Goal: Transaction & Acquisition: Purchase product/service

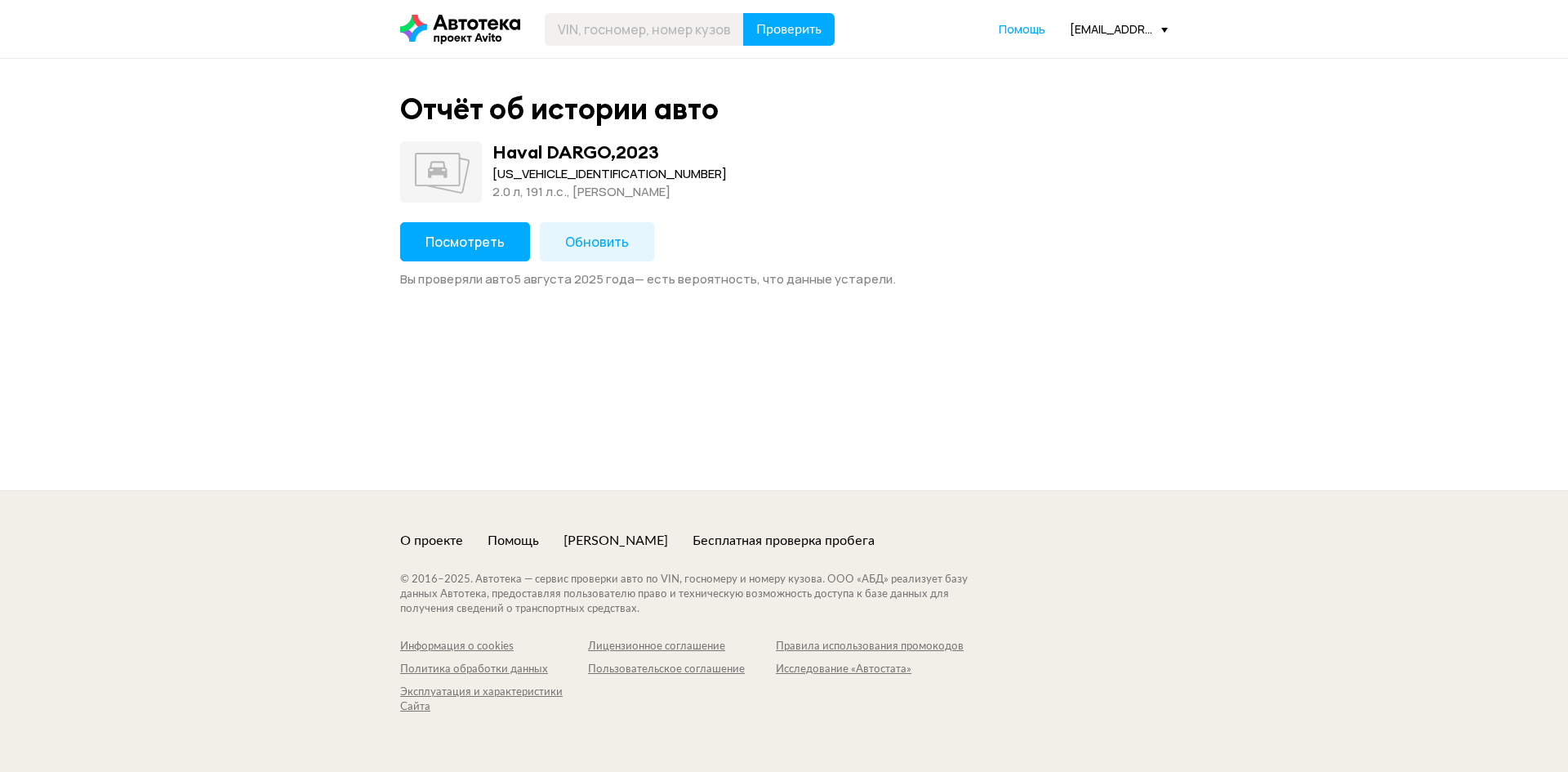
click at [487, 243] on span "Посмотреть" at bounding box center [464, 241] width 79 height 18
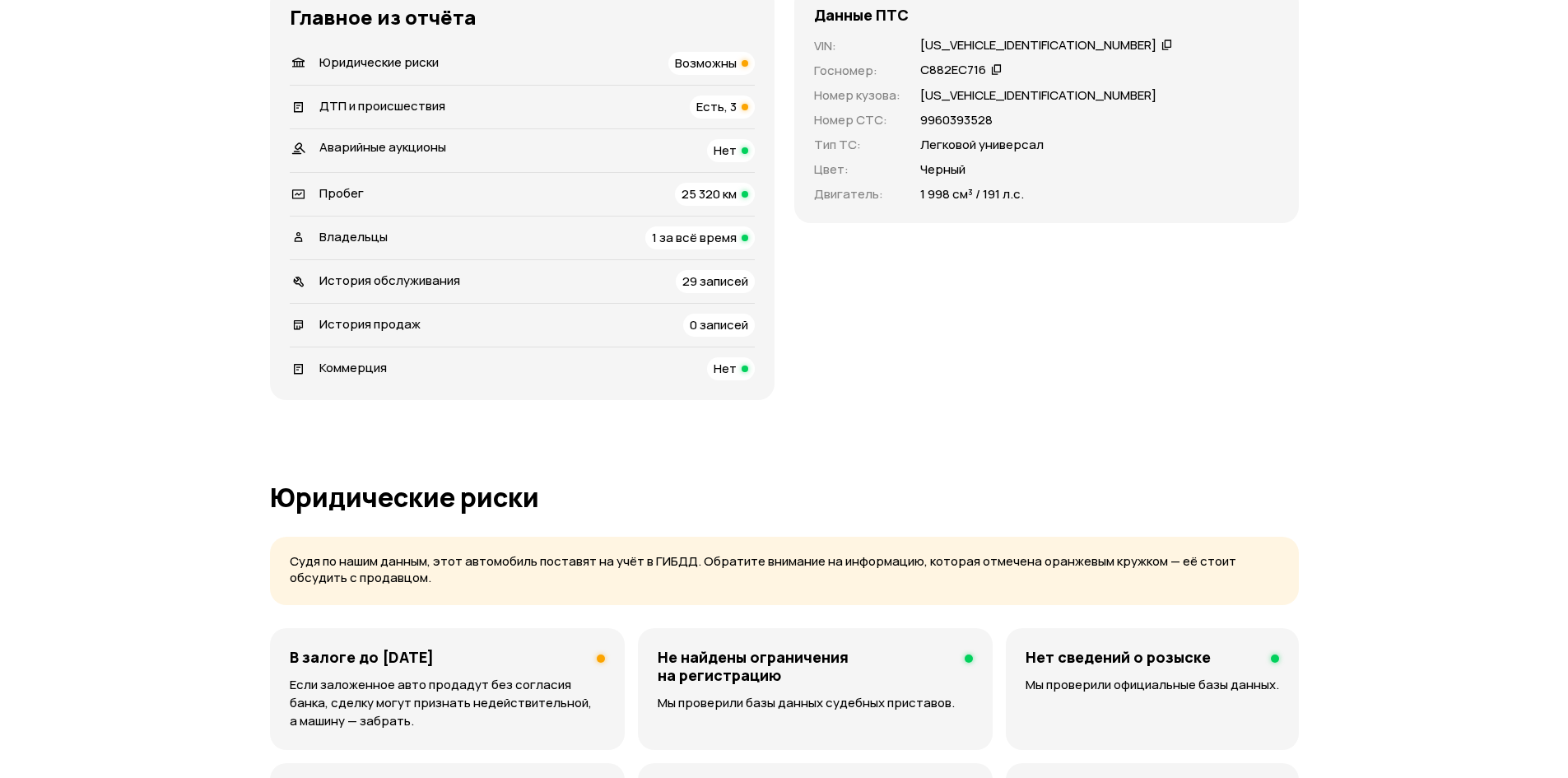
scroll to position [494, 0]
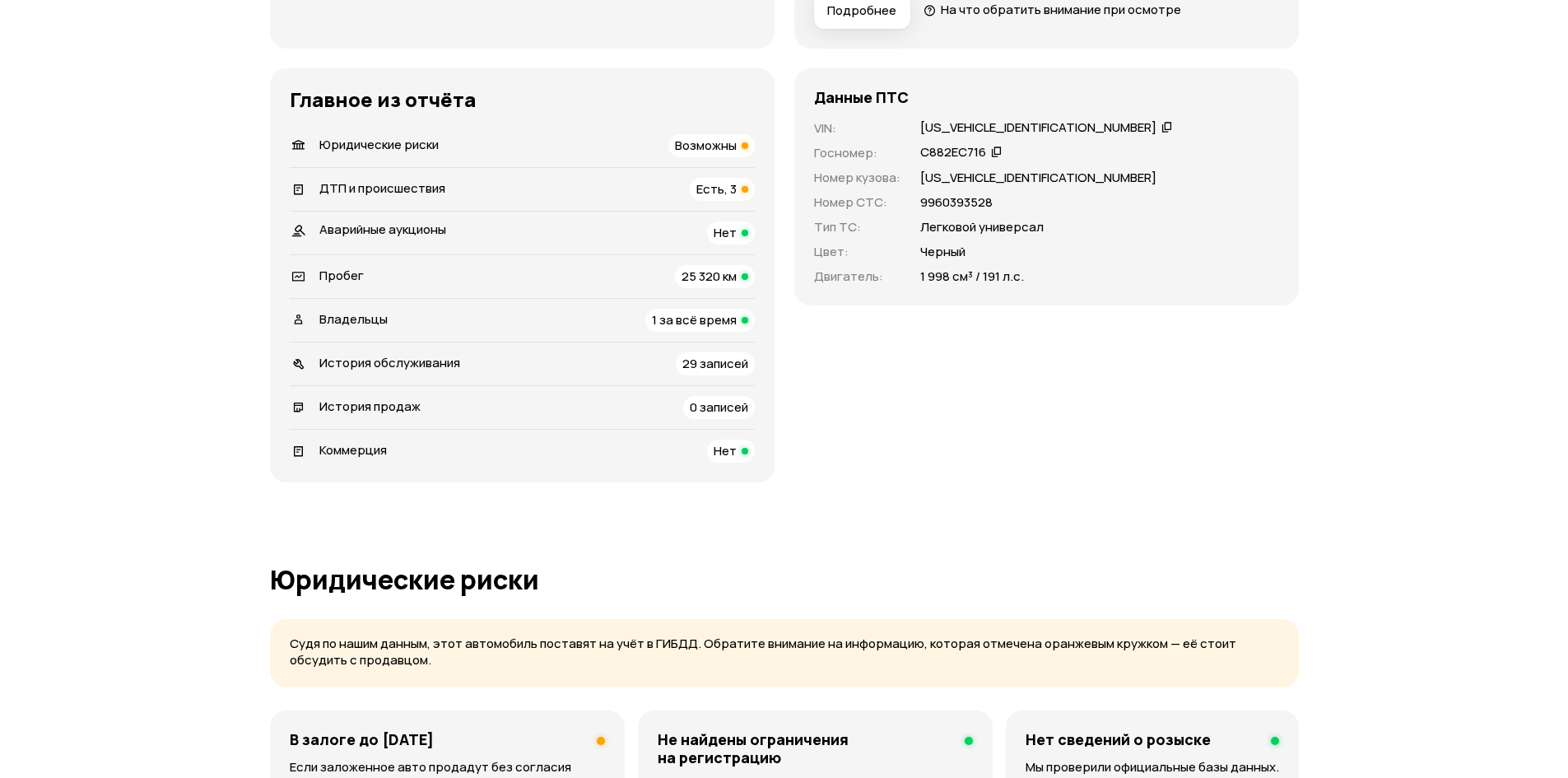
click at [639, 147] on div "Юридические риски Возможны" at bounding box center [523, 145] width 465 height 23
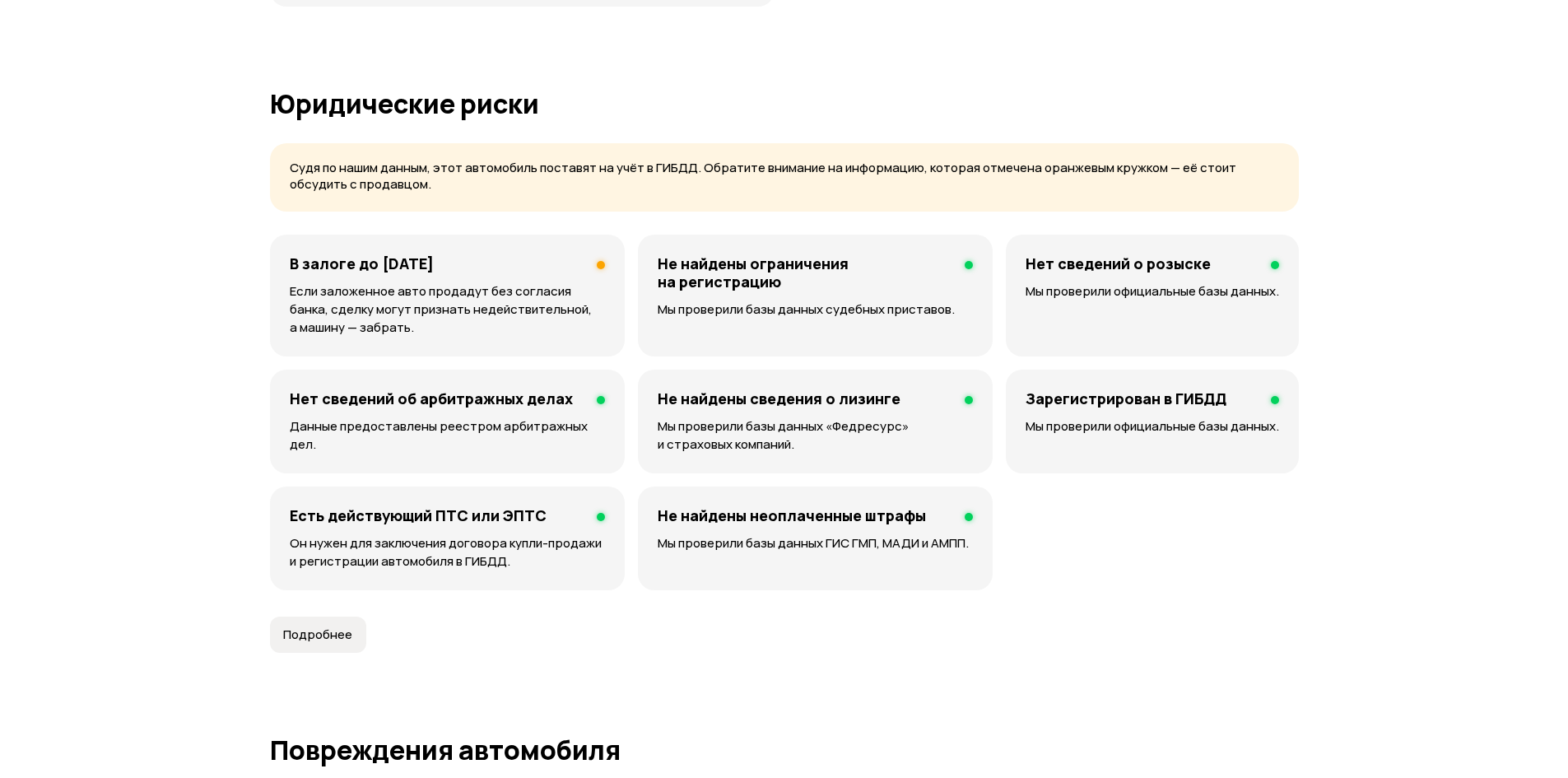
scroll to position [1059, 0]
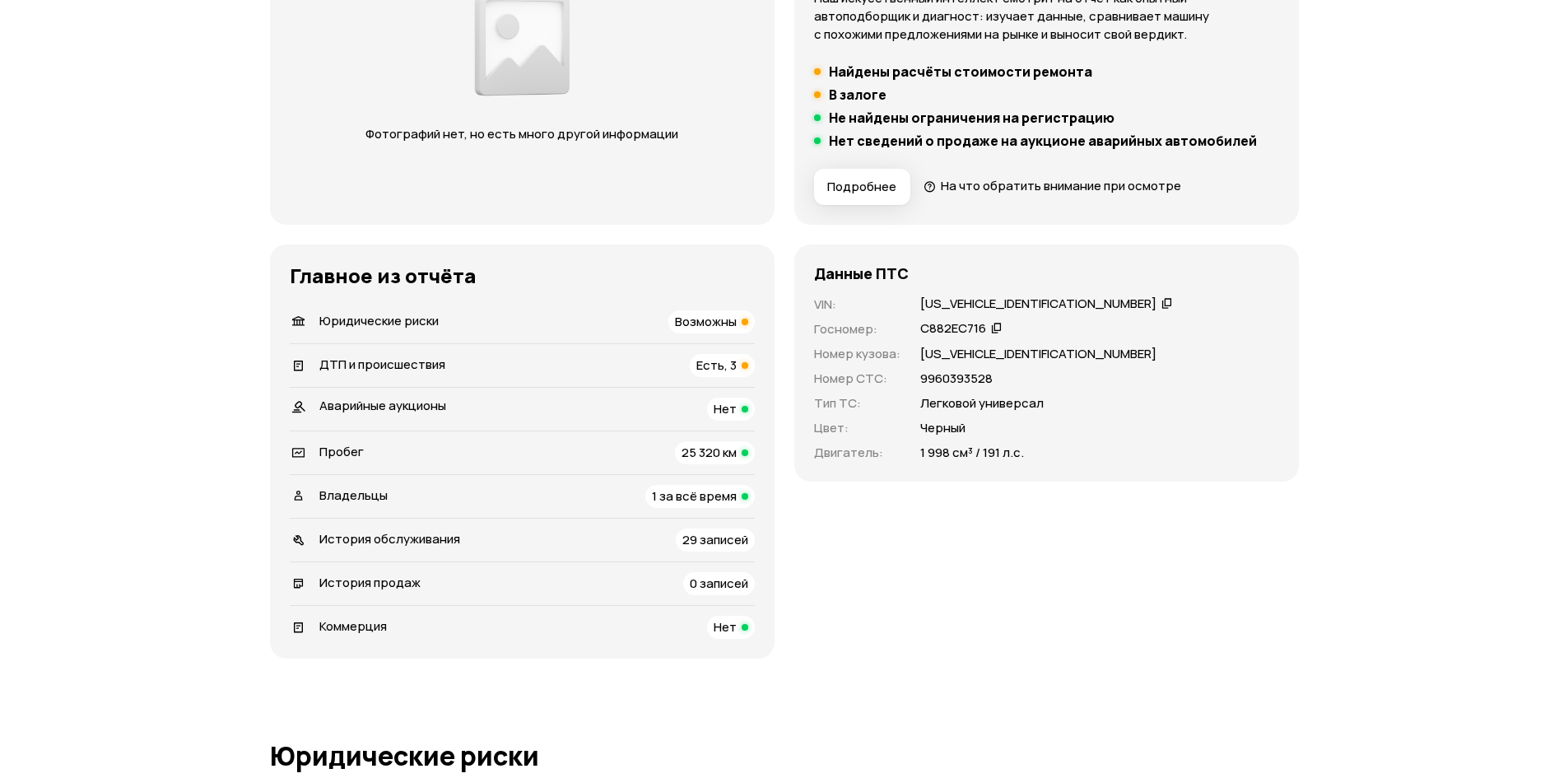
click at [427, 359] on span "ДТП и происшествия" at bounding box center [382, 365] width 126 height 17
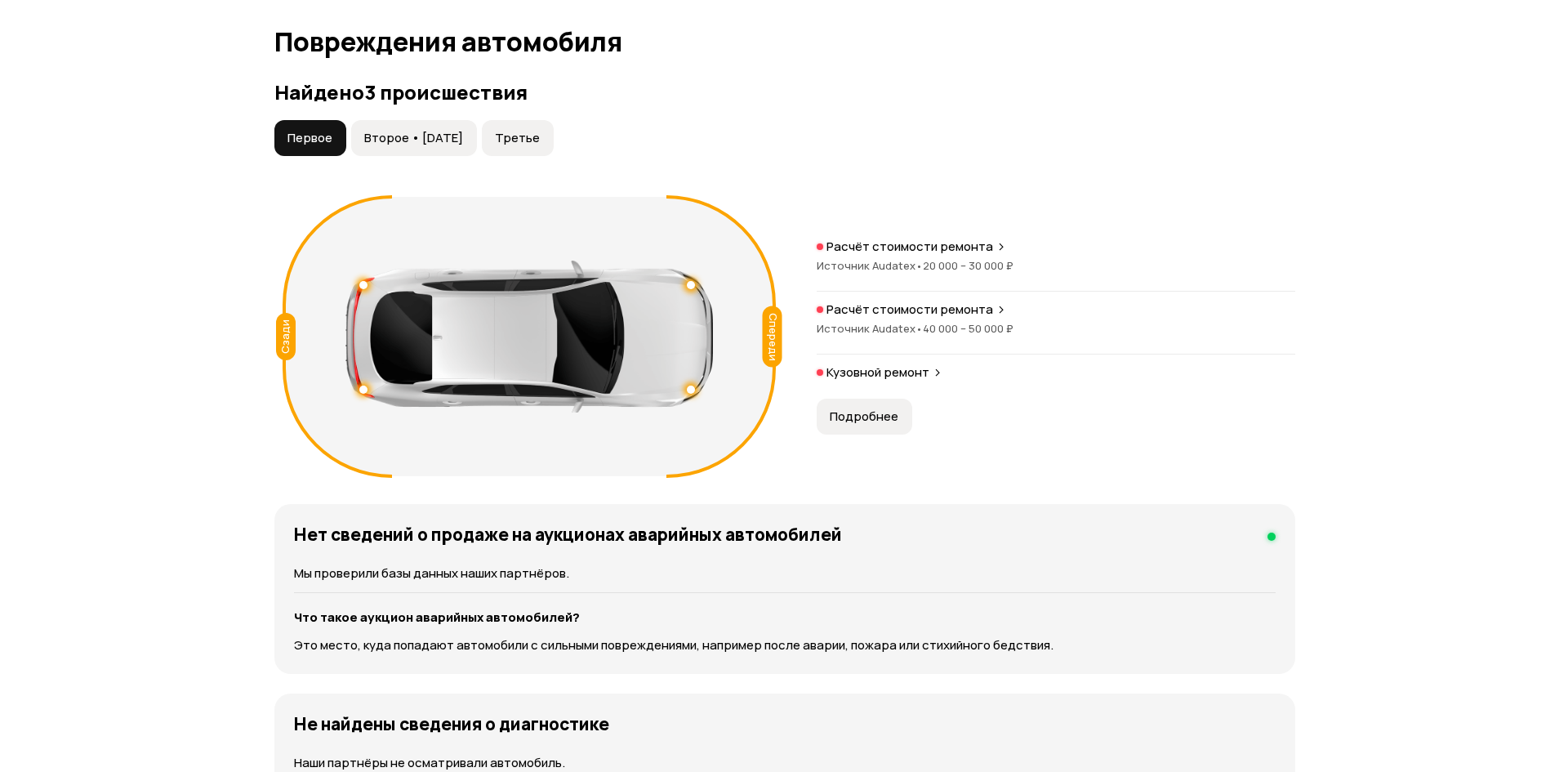
scroll to position [1692, 0]
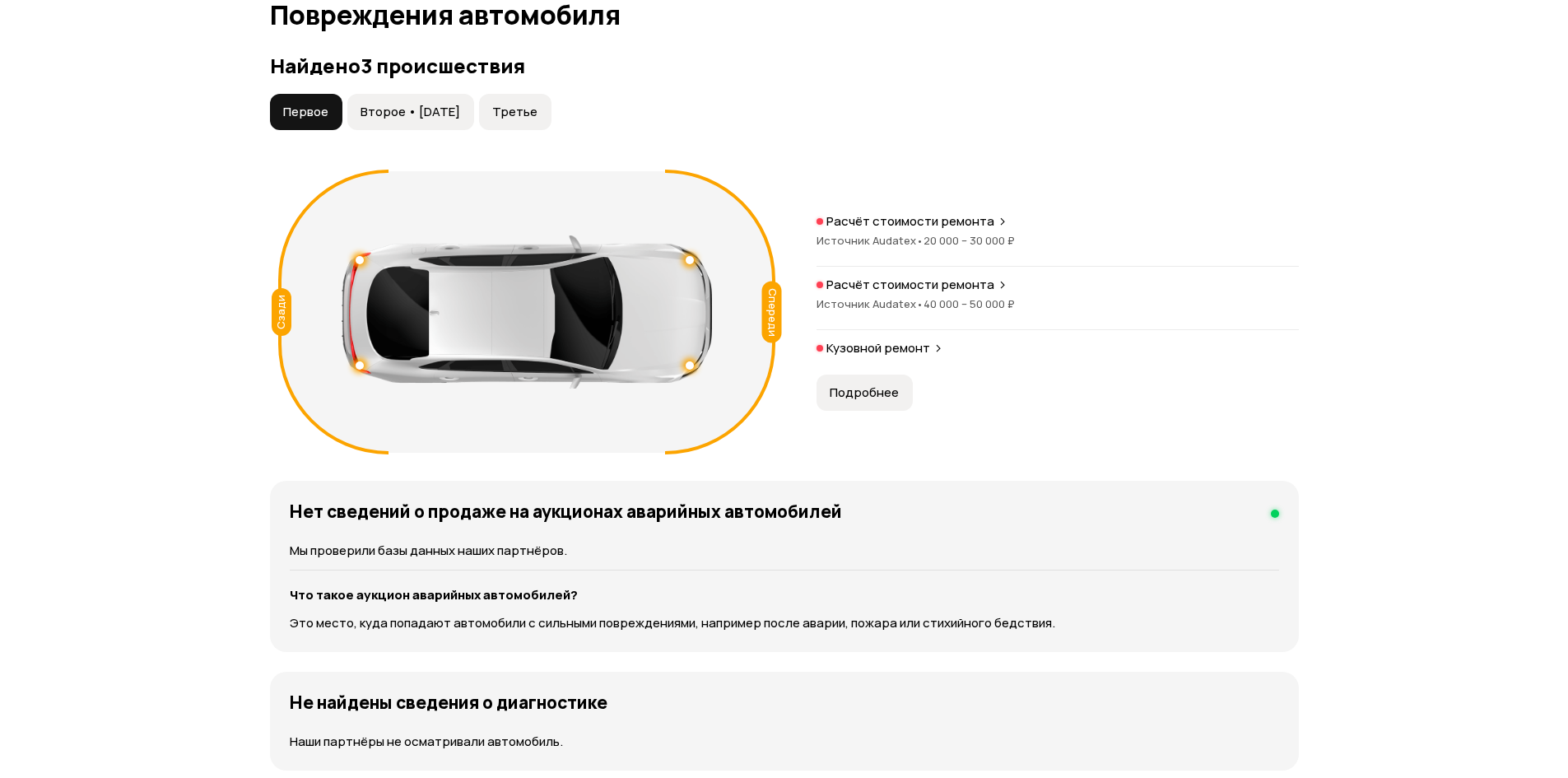
click at [859, 388] on span "Подробнее" at bounding box center [864, 392] width 69 height 16
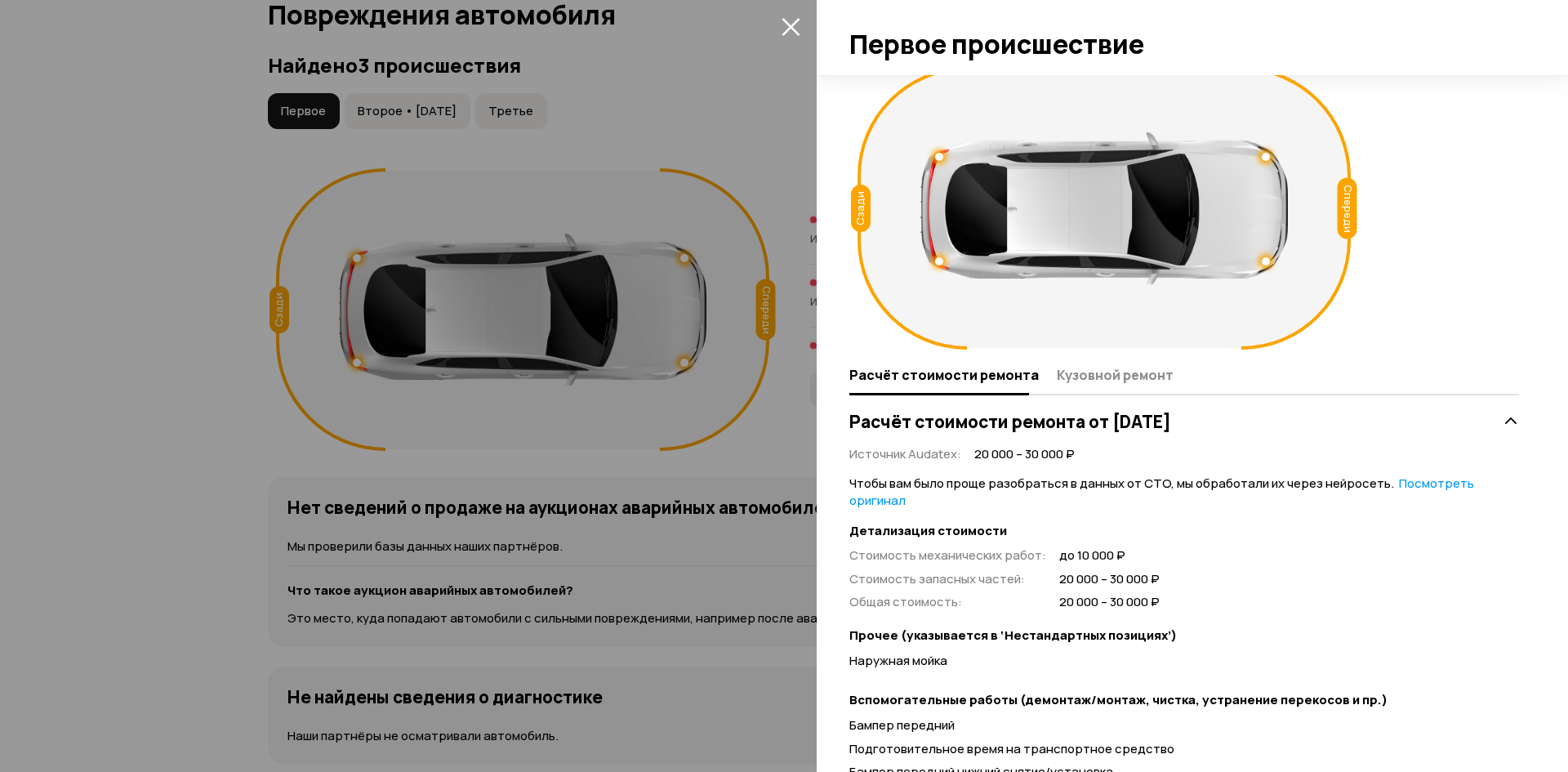
scroll to position [0, 0]
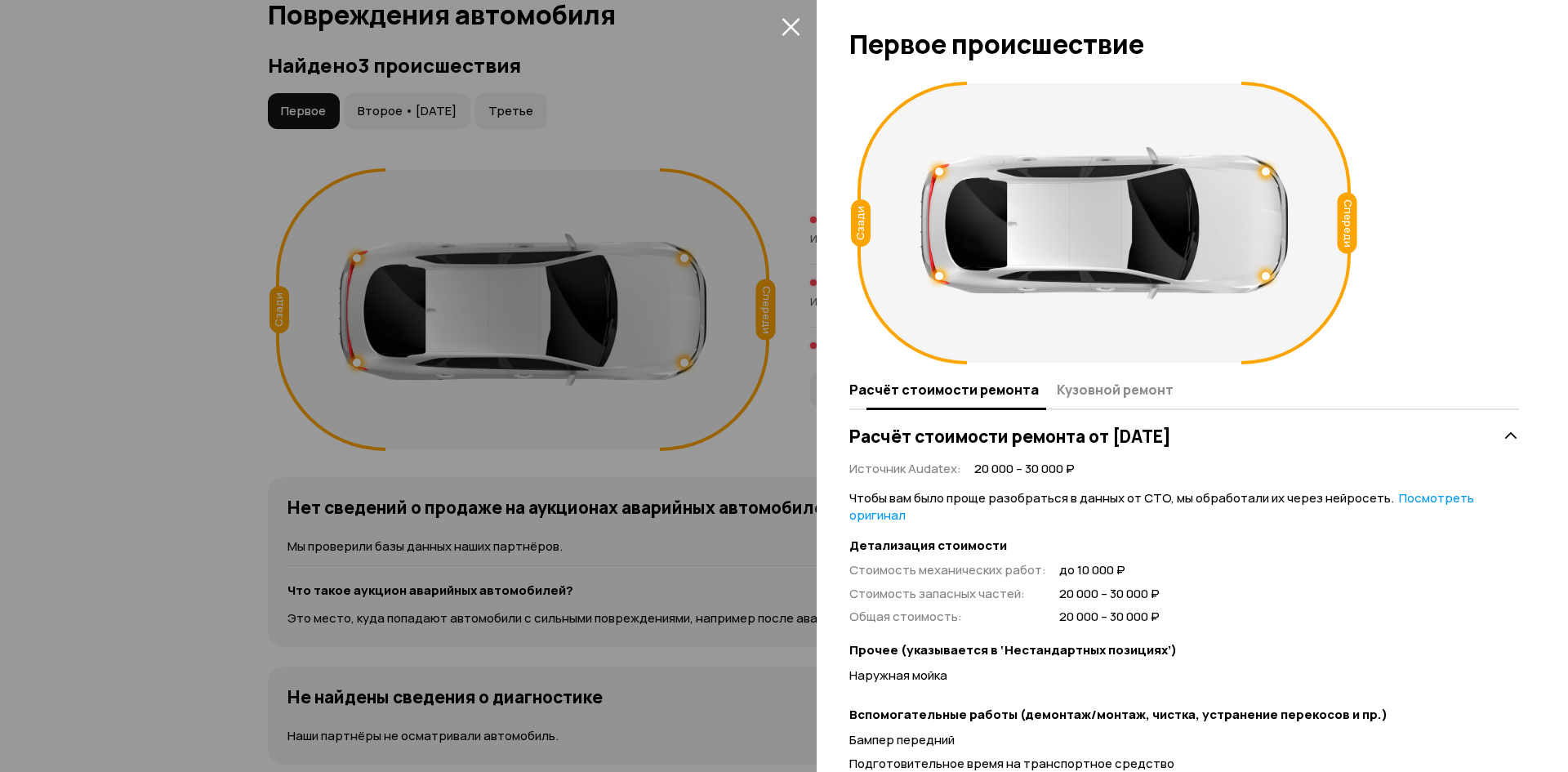
click at [1082, 384] on span "Кузовной ремонт" at bounding box center [1115, 389] width 117 height 16
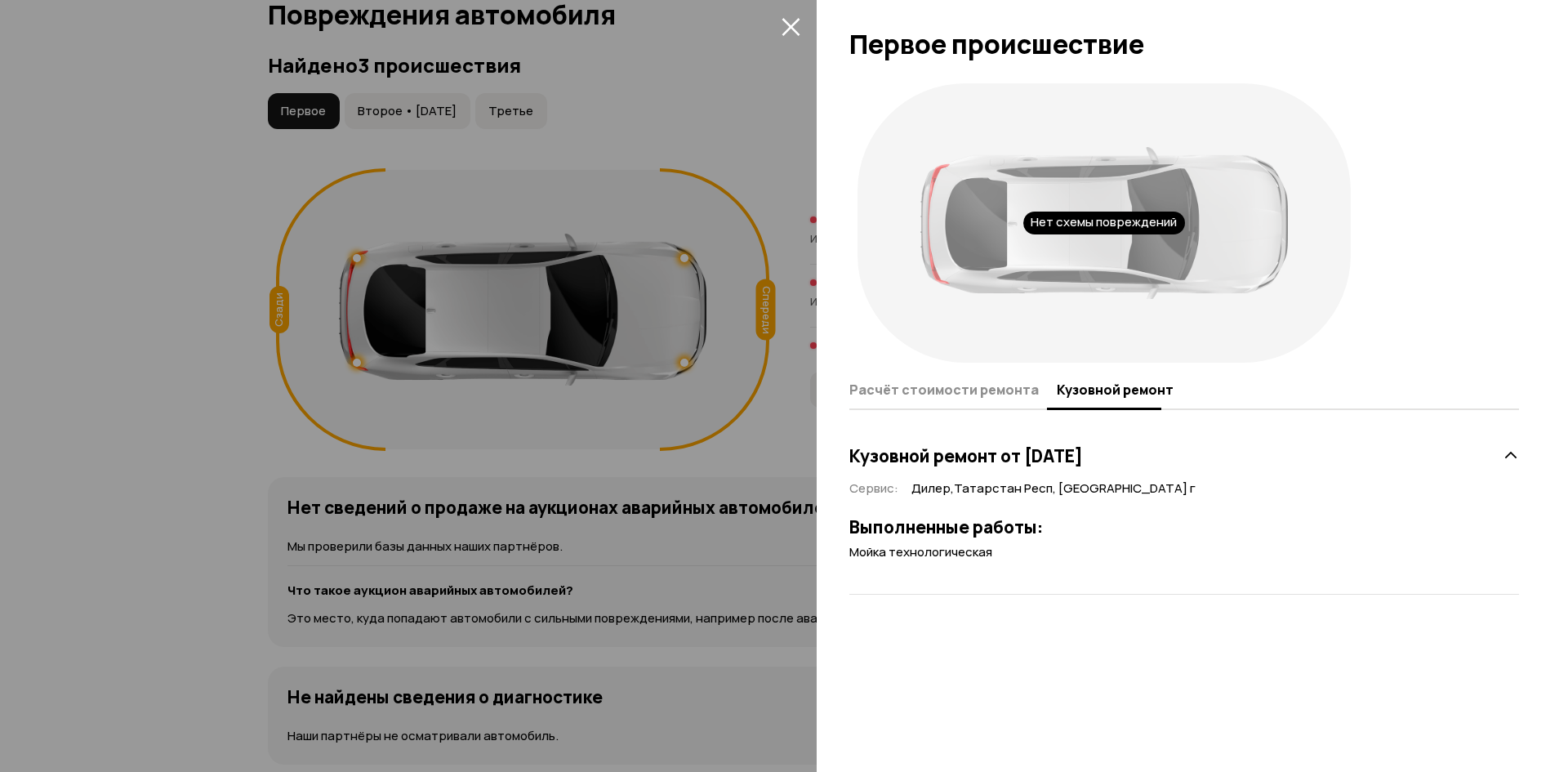
click at [955, 399] on button "Расчёт стоимости ремонта" at bounding box center [950, 389] width 203 height 32
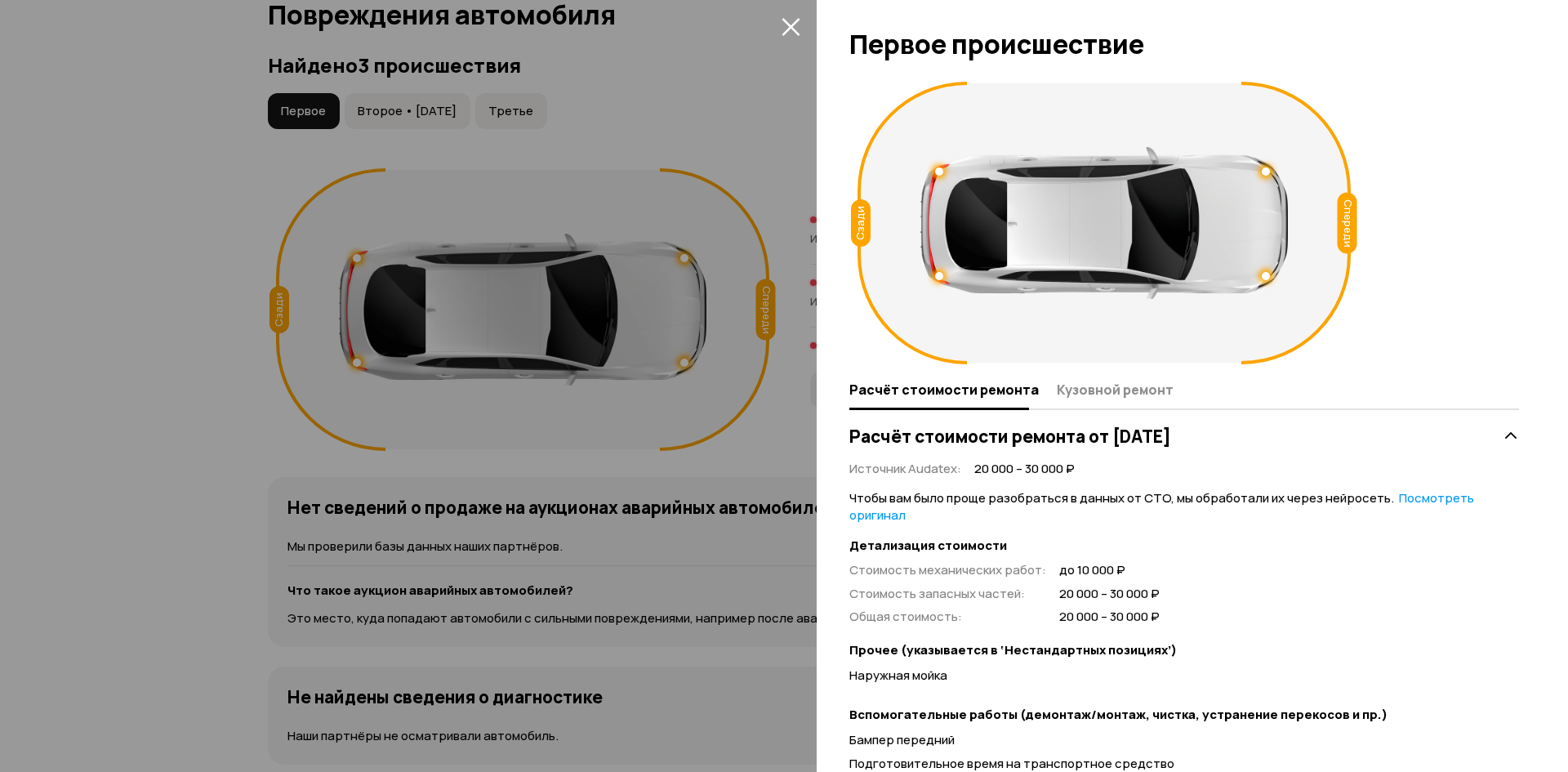
click at [794, 33] on icon "закрыть" at bounding box center [791, 26] width 19 height 19
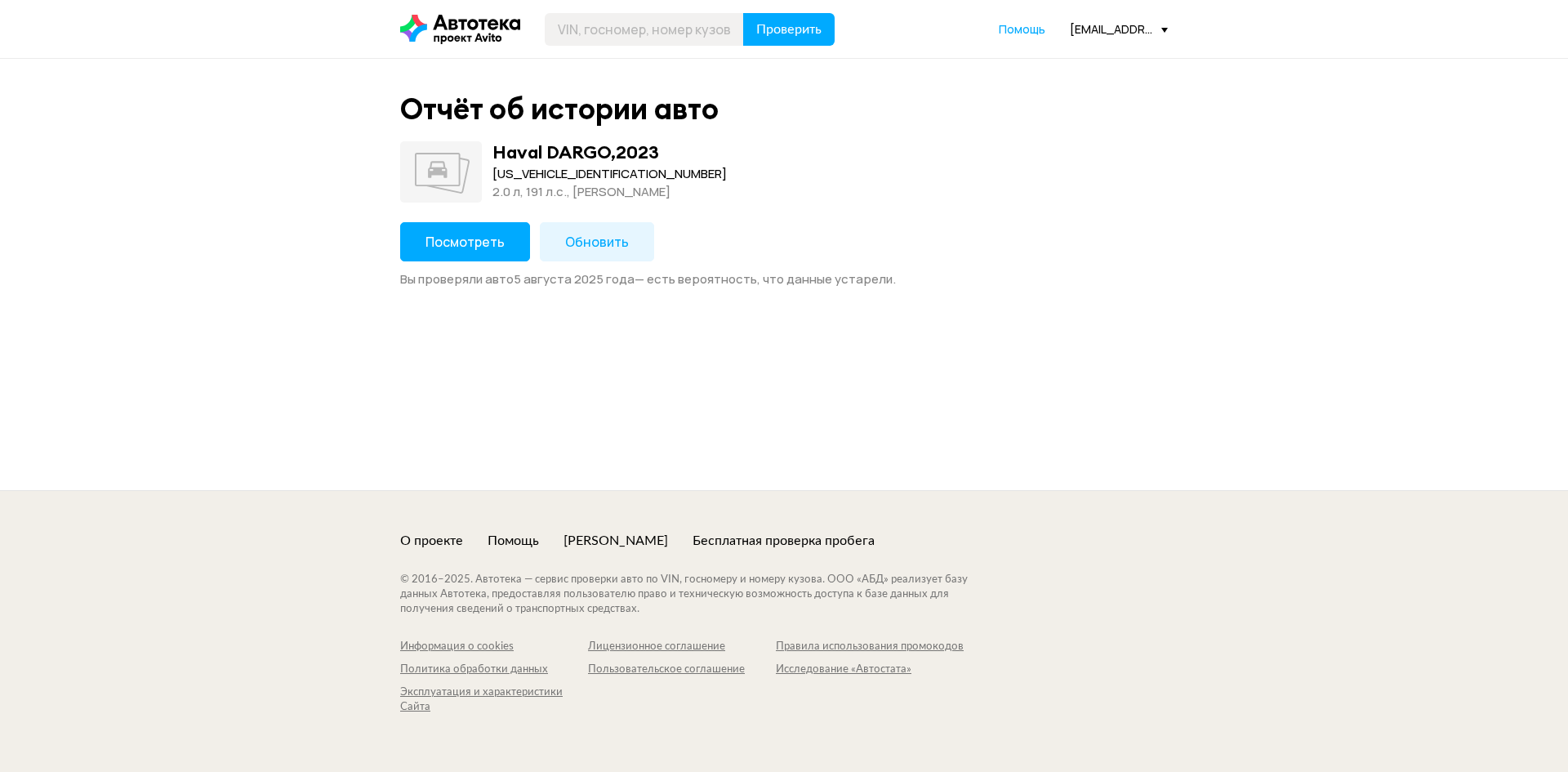
click at [553, 181] on div "[US_VEHICLE_IDENTIFICATION_NUMBER]" at bounding box center [609, 174] width 235 height 18
copy div "[US_VEHICLE_IDENTIFICATION_NUMBER]"
click at [494, 239] on span "Посмотреть" at bounding box center [464, 241] width 79 height 18
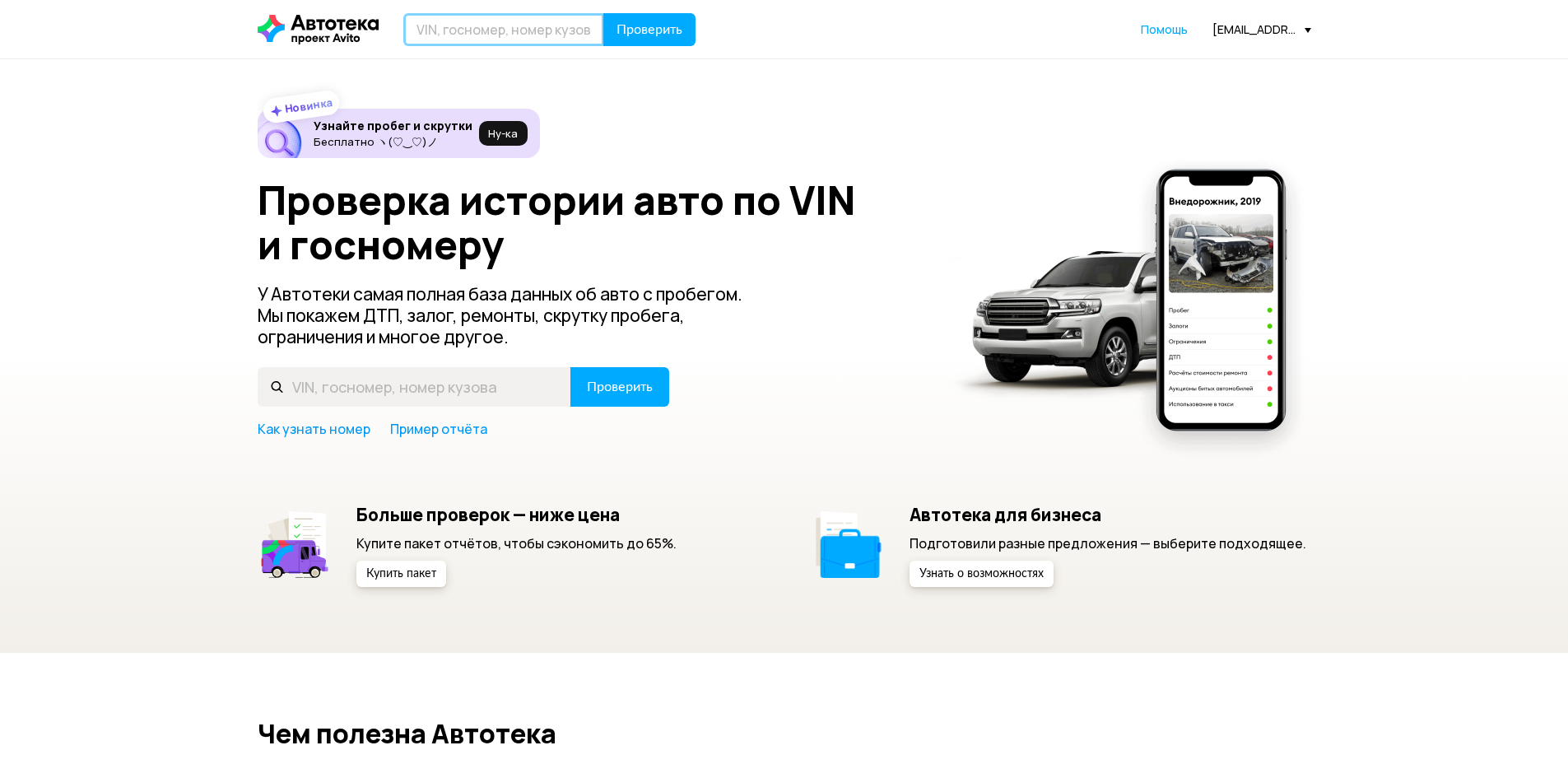
click at [540, 15] on input "text" at bounding box center [503, 29] width 201 height 33
paste input "[US_VEHICLE_IDENTIFICATION_NUMBER]"
type input "[US_VEHICLE_IDENTIFICATION_NUMBER]"
click at [630, 25] on span "Проверить" at bounding box center [650, 29] width 66 height 13
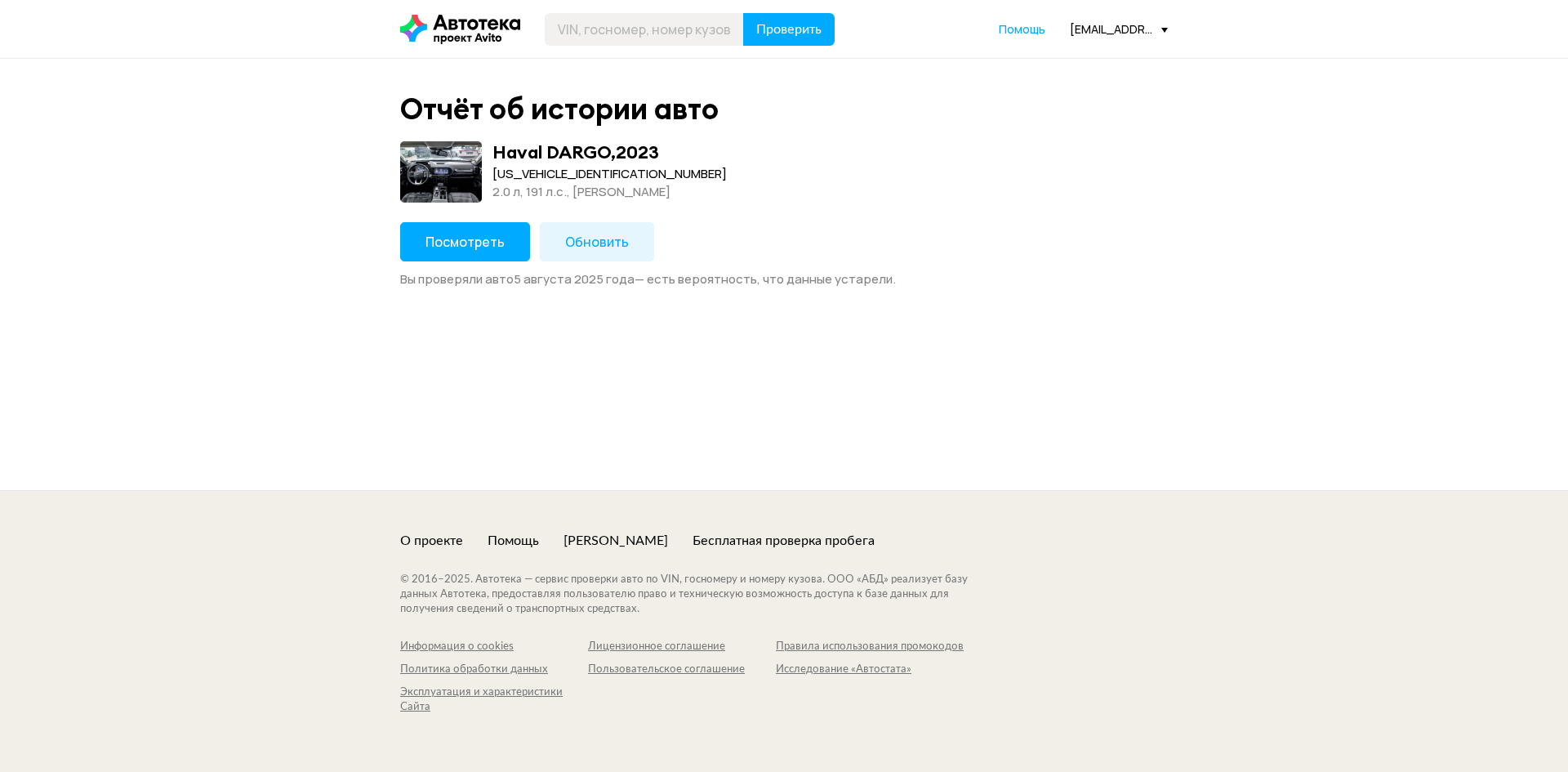
click at [463, 227] on button "Посмотреть" at bounding box center [464, 242] width 130 height 39
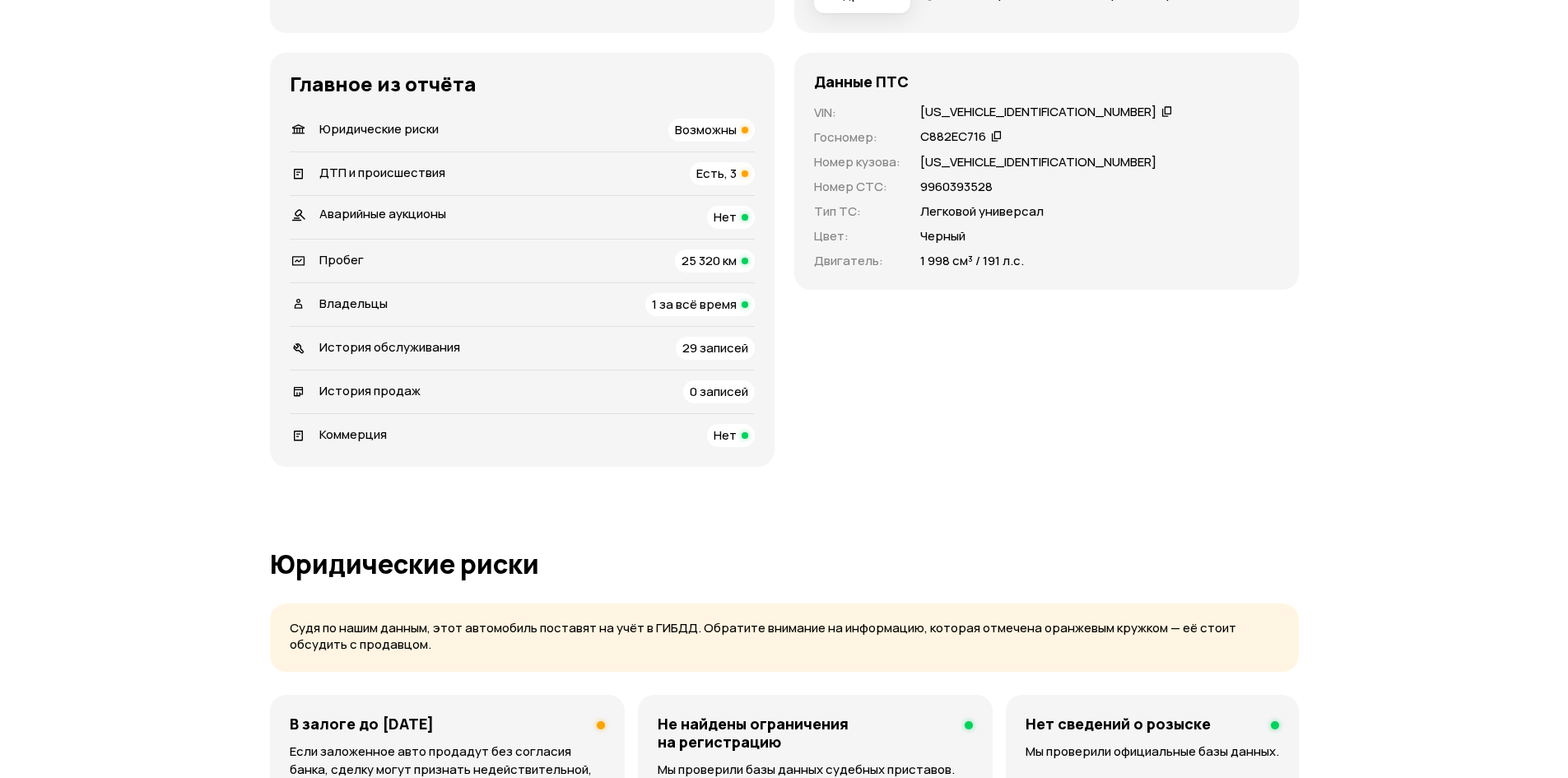
scroll to position [494, 0]
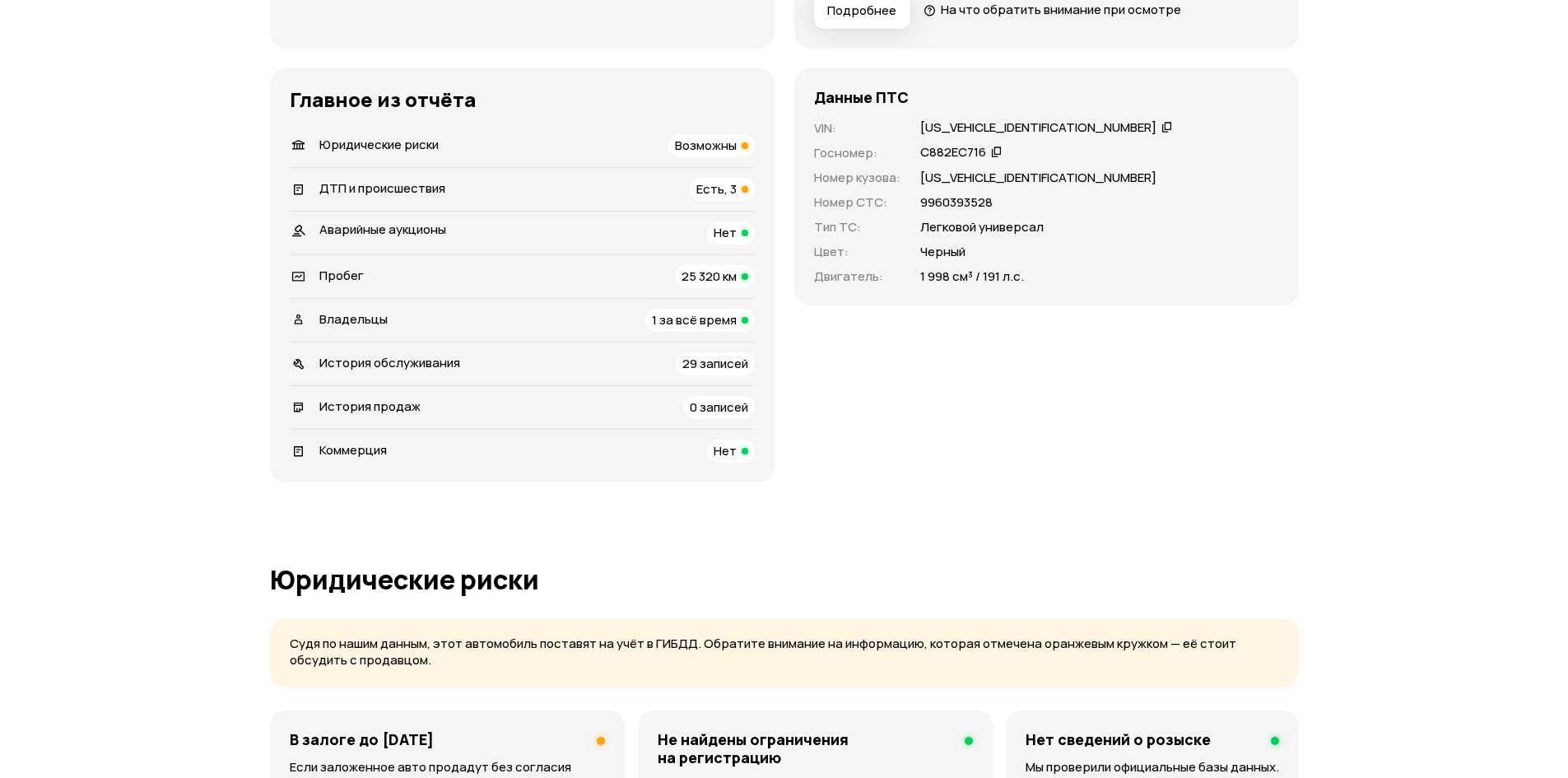
click at [703, 182] on span "Есть, 3" at bounding box center [716, 188] width 40 height 17
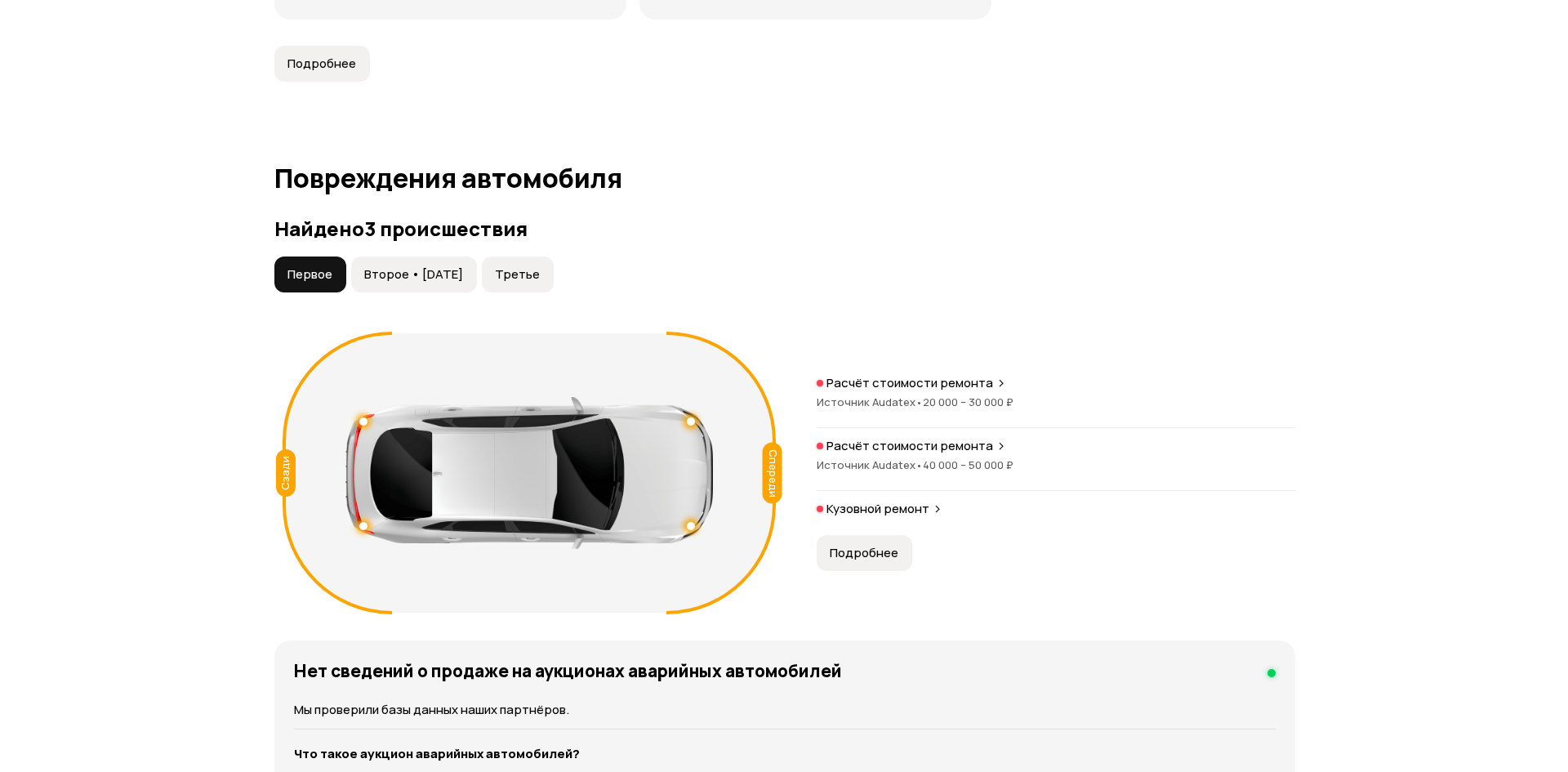
scroll to position [1692, 0]
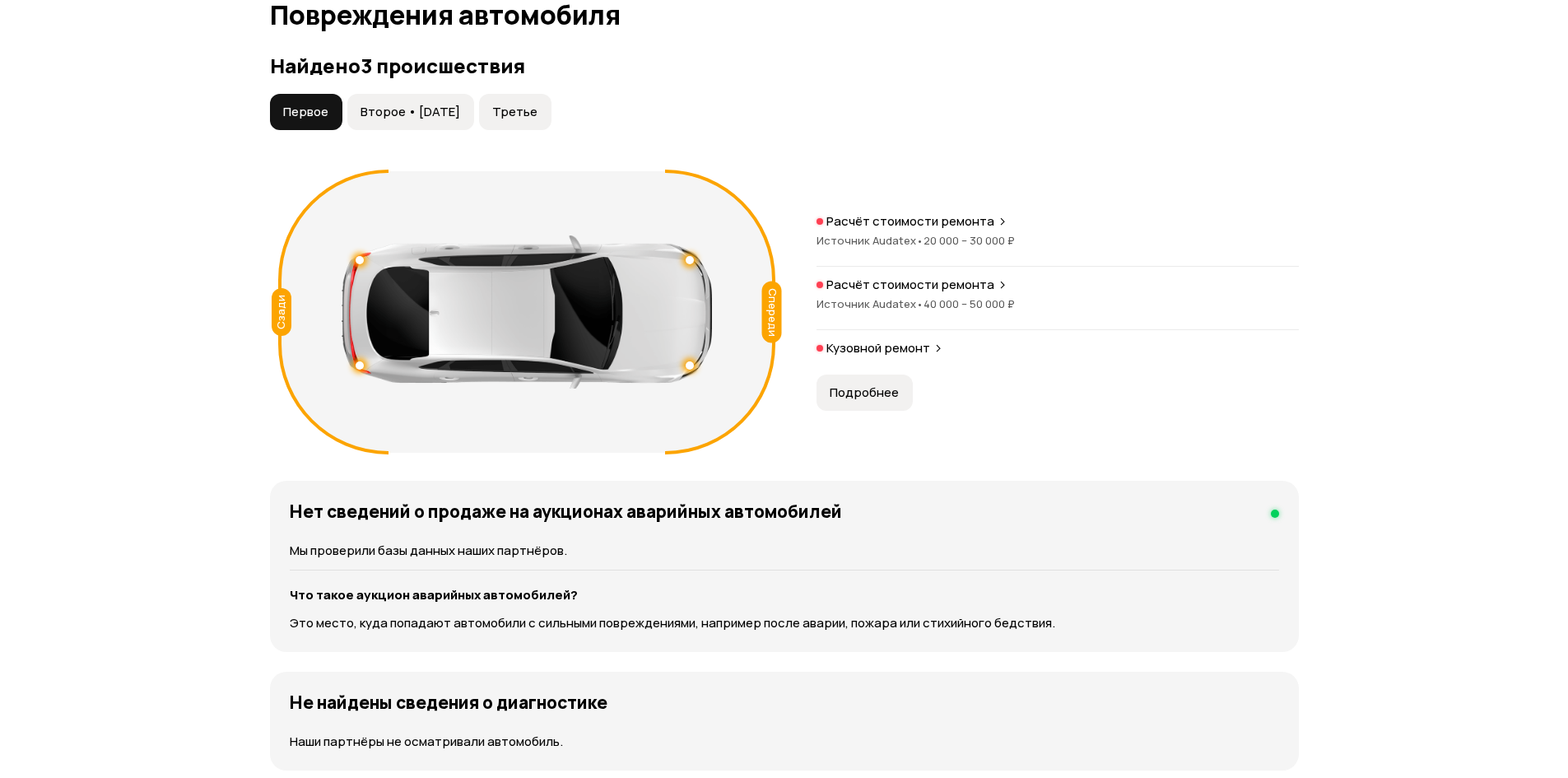
click at [434, 120] on span "Второе • [DATE]" at bounding box center [411, 111] width 100 height 16
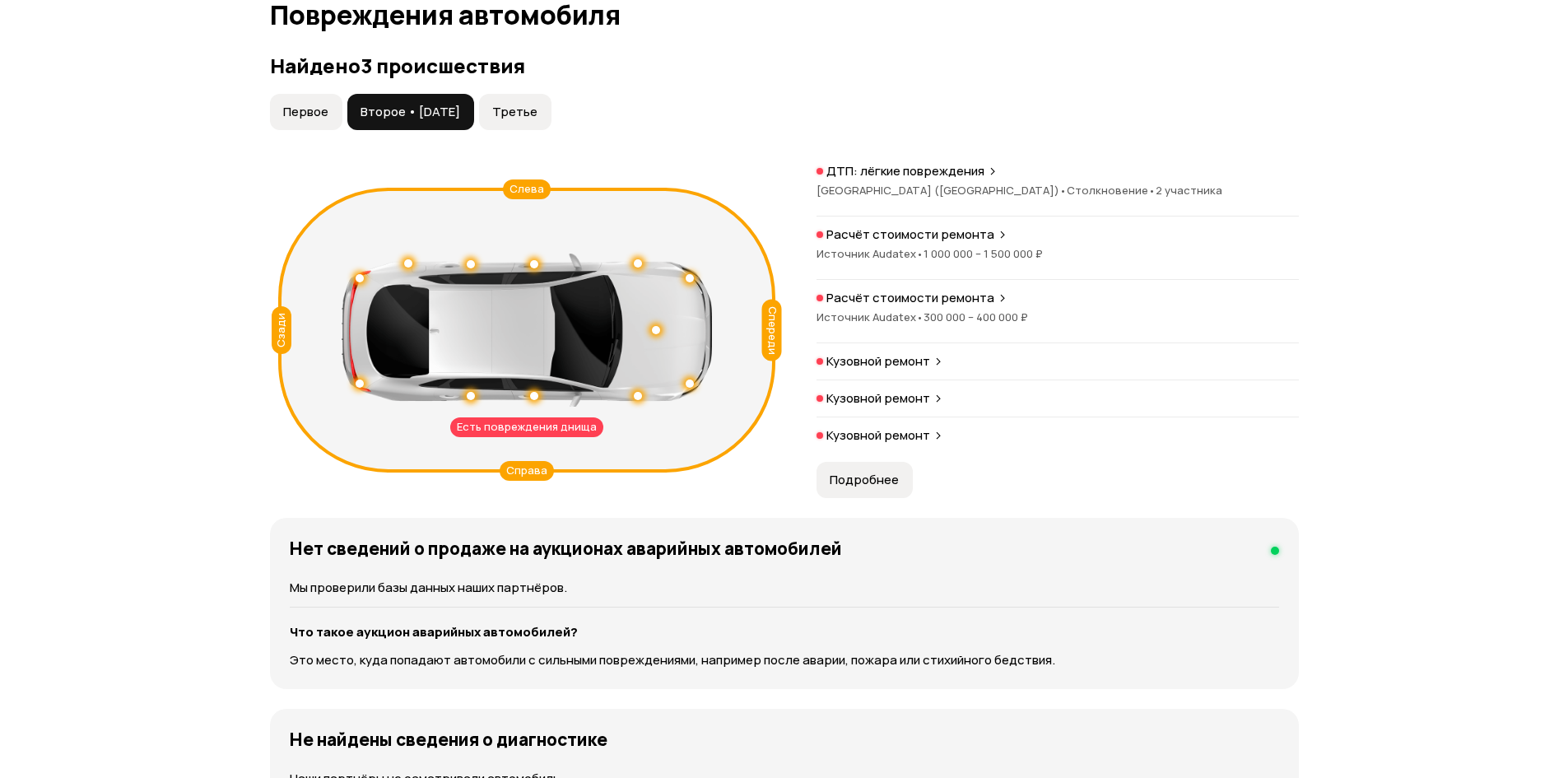
click at [852, 480] on span "Подробнее" at bounding box center [864, 479] width 69 height 16
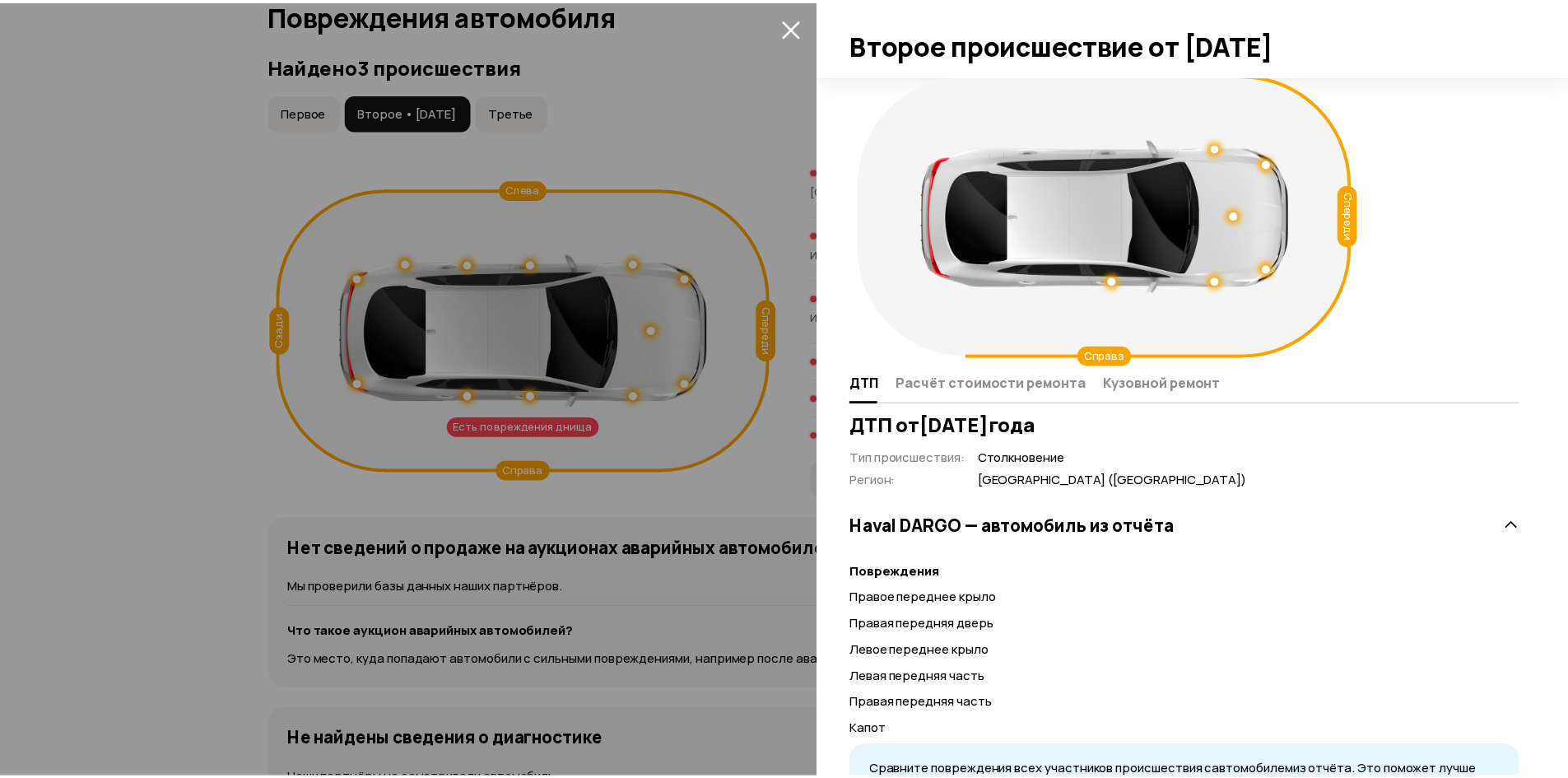
scroll to position [0, 0]
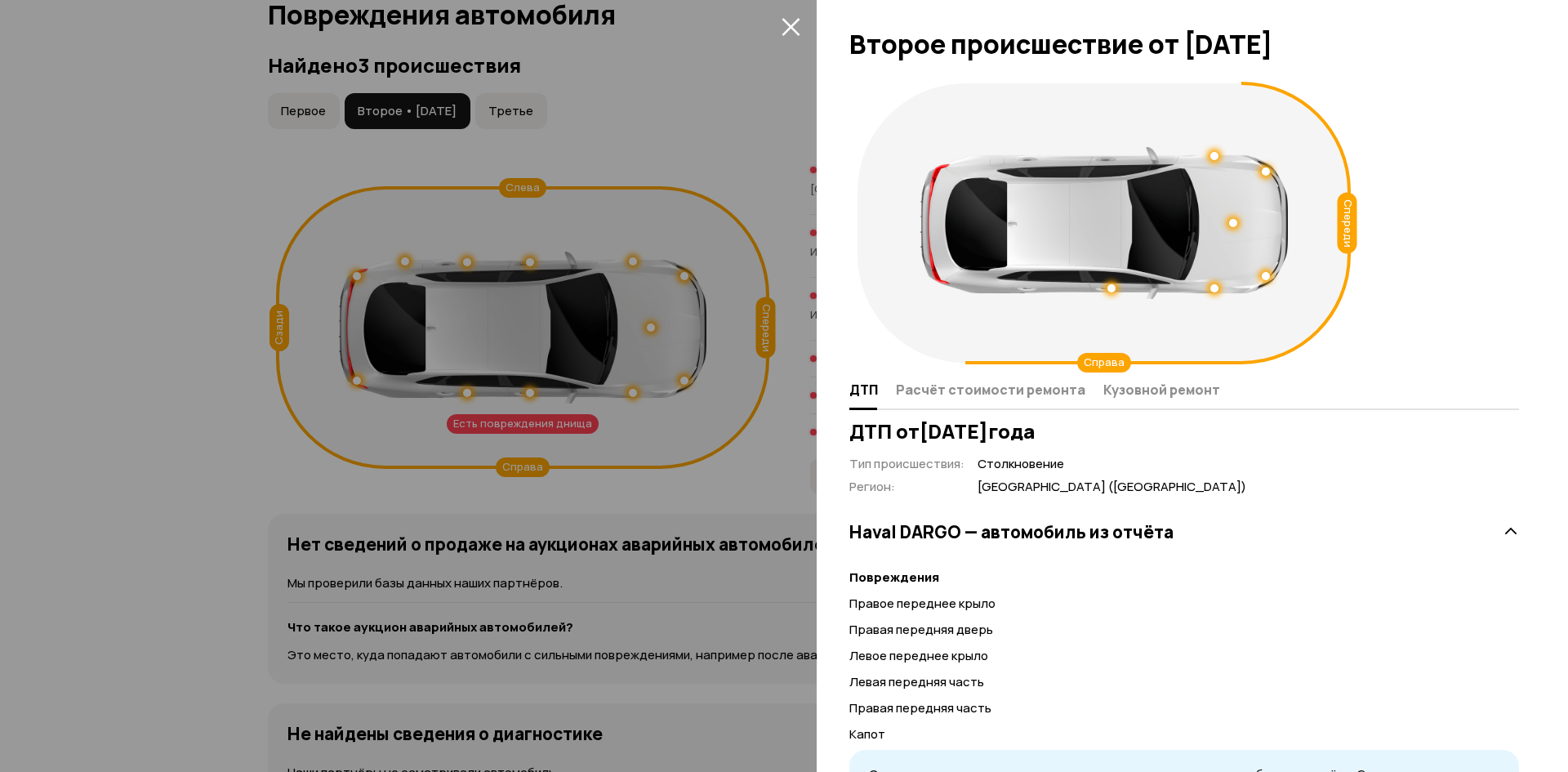
click at [789, 17] on icon "закрыть" at bounding box center [791, 26] width 19 height 19
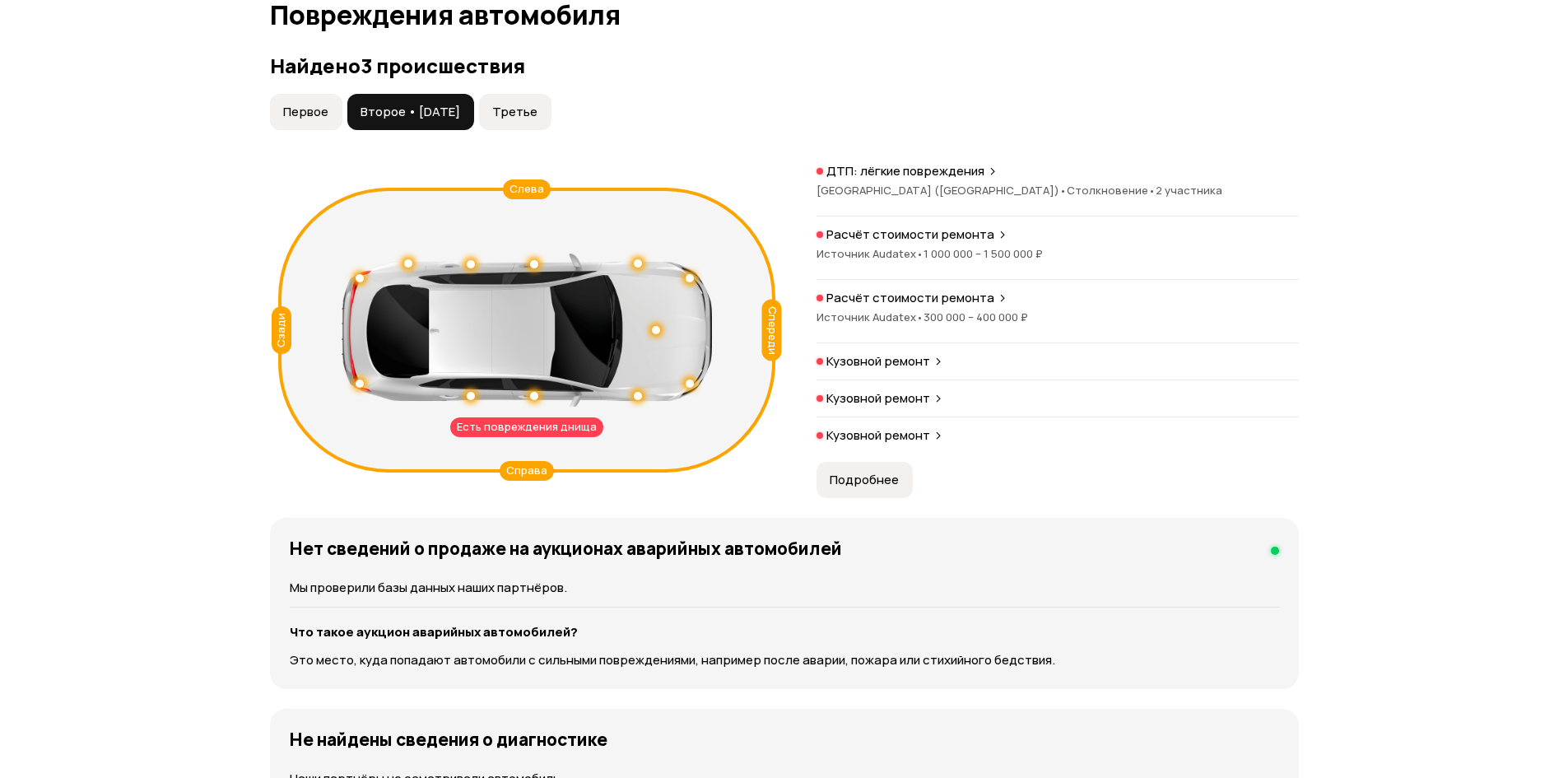
click at [538, 105] on span "Третье" at bounding box center [515, 111] width 45 height 16
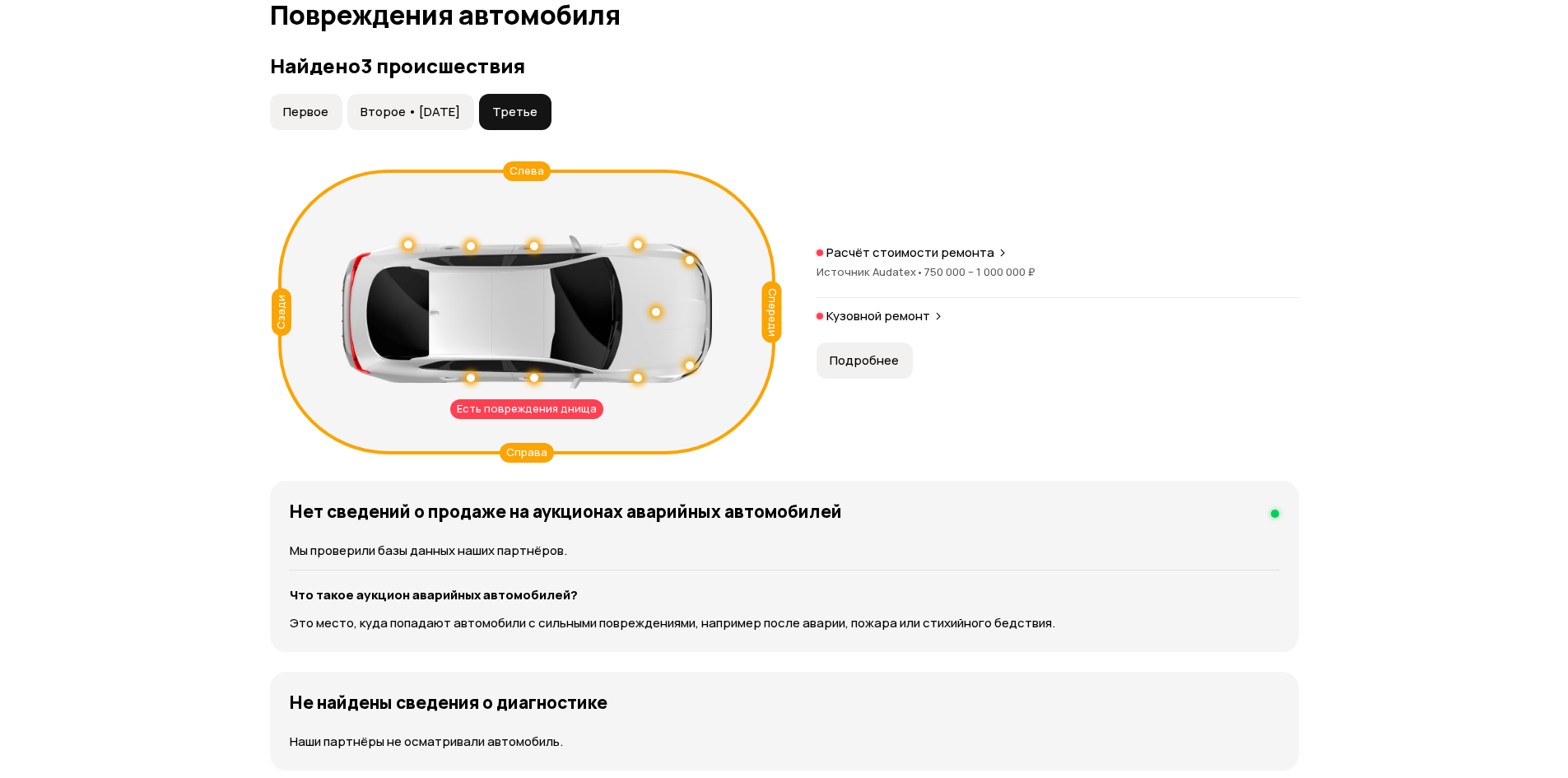
click at [850, 363] on span "Подробнее" at bounding box center [864, 360] width 69 height 16
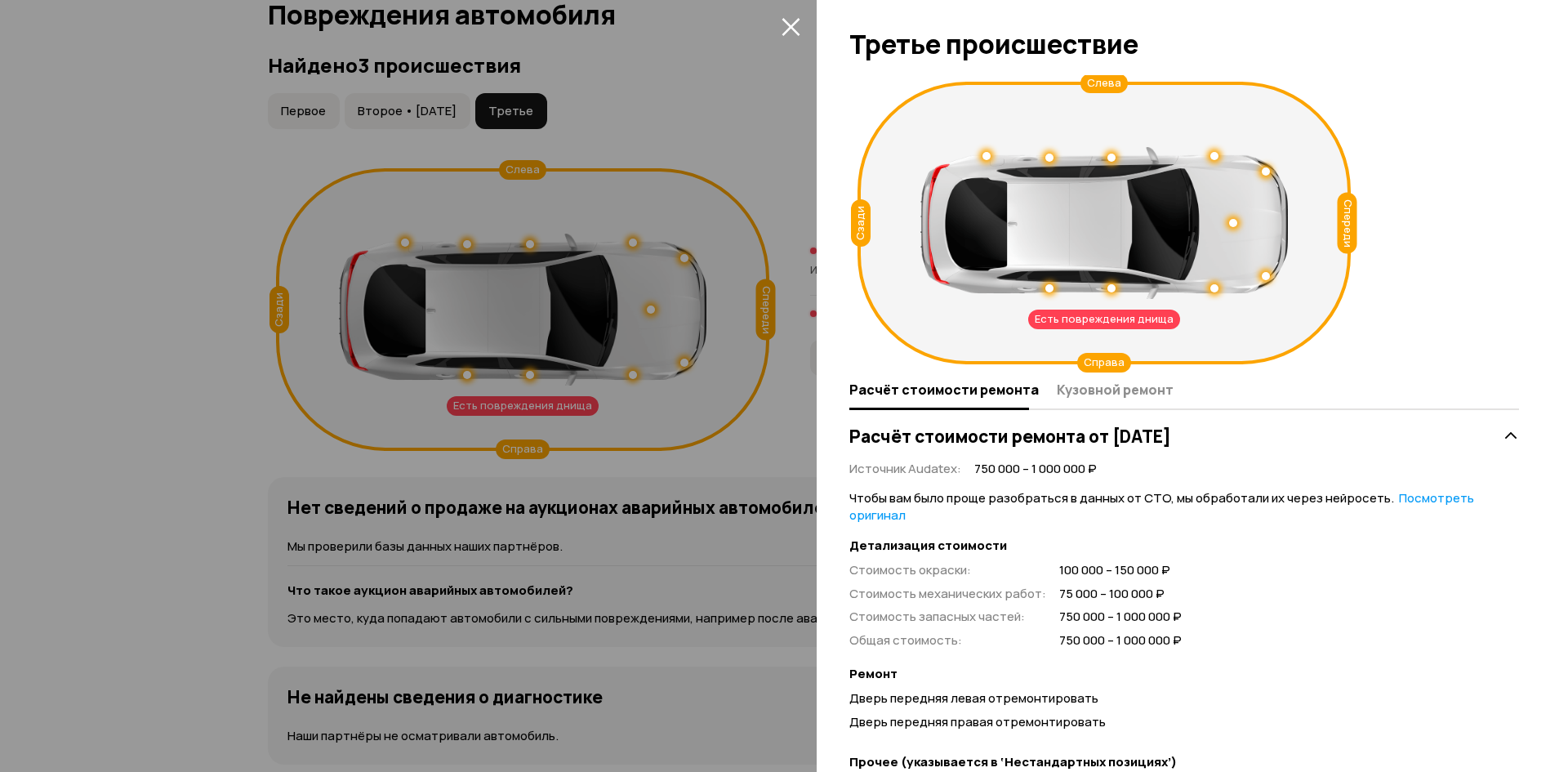
click at [785, 17] on icon "закрыть" at bounding box center [791, 26] width 19 height 19
